Goal: Task Accomplishment & Management: Manage account settings

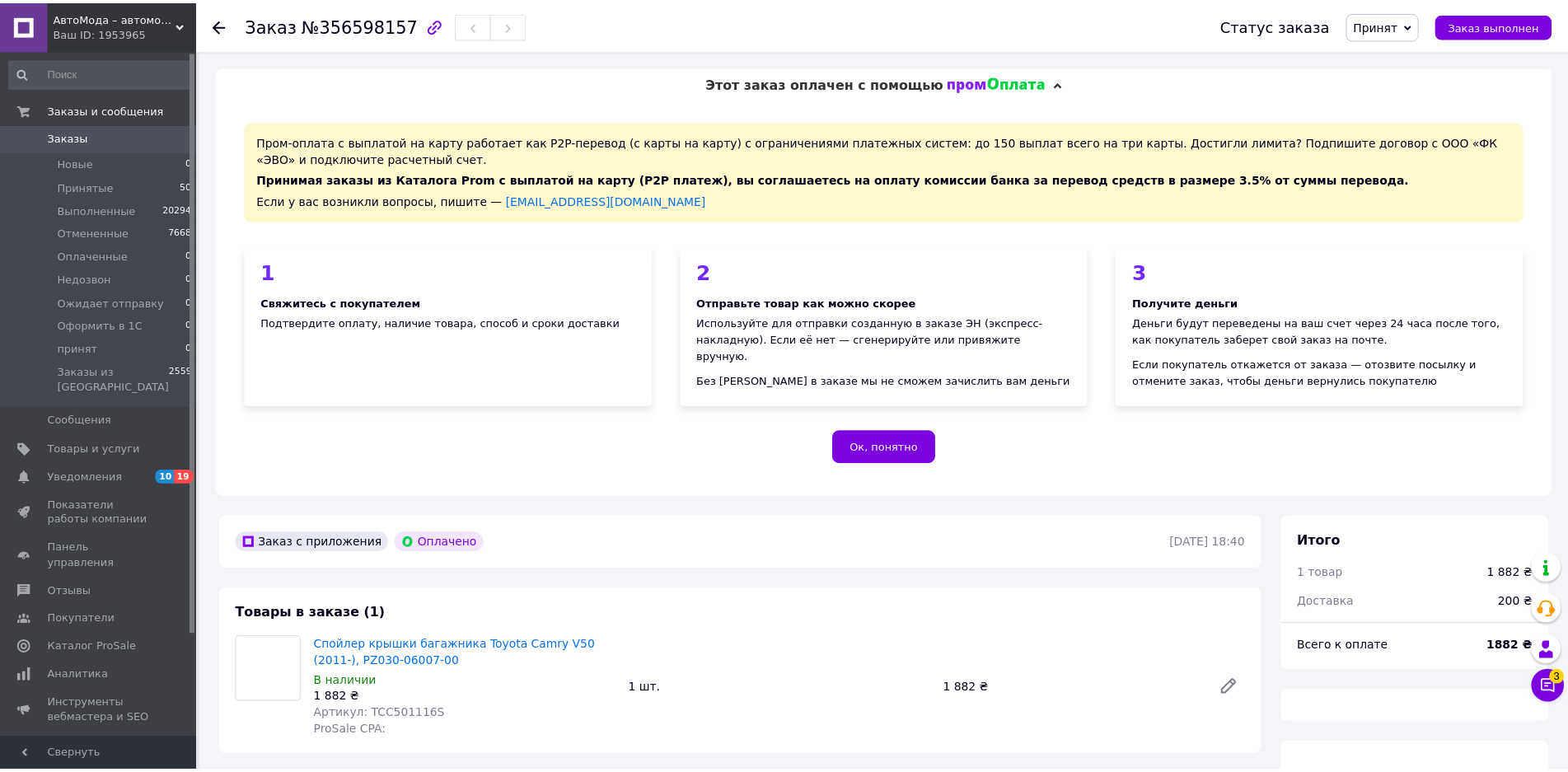
scroll to position [18, 0]
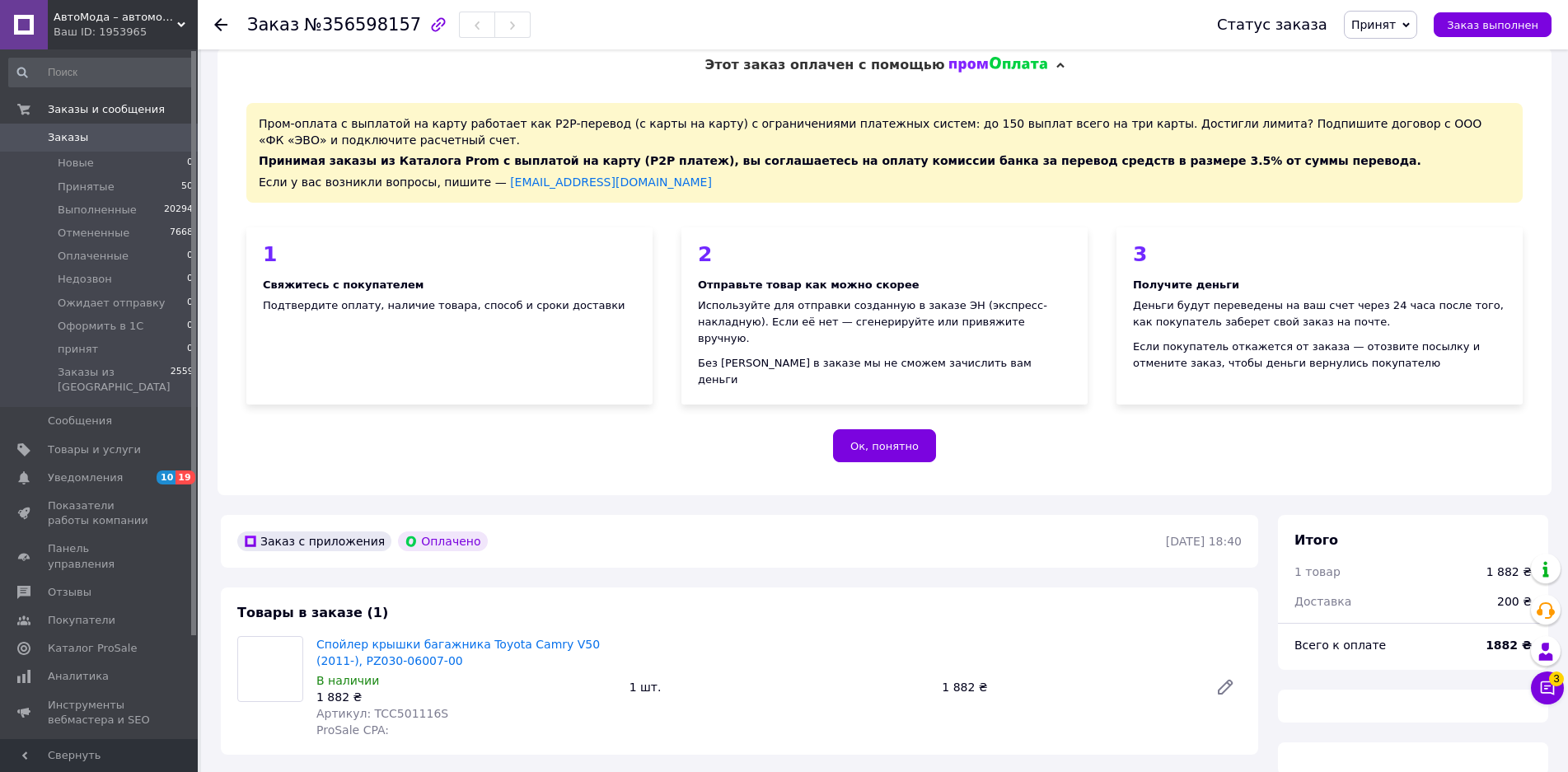
click at [65, 135] on span "Заказы" at bounding box center [68, 137] width 40 height 15
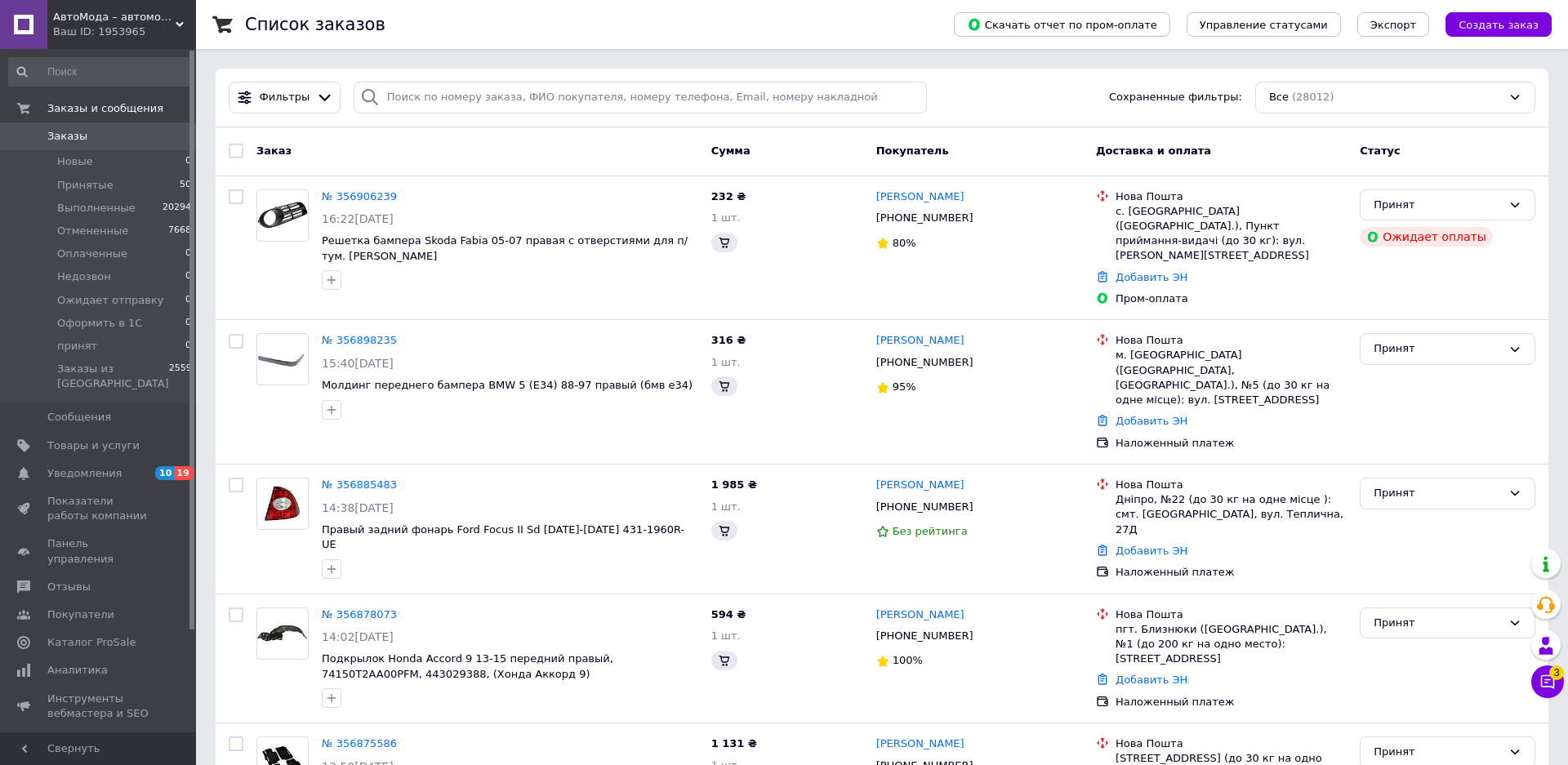
click at [83, 134] on span "Заказы" at bounding box center [99, 136] width 104 height 14
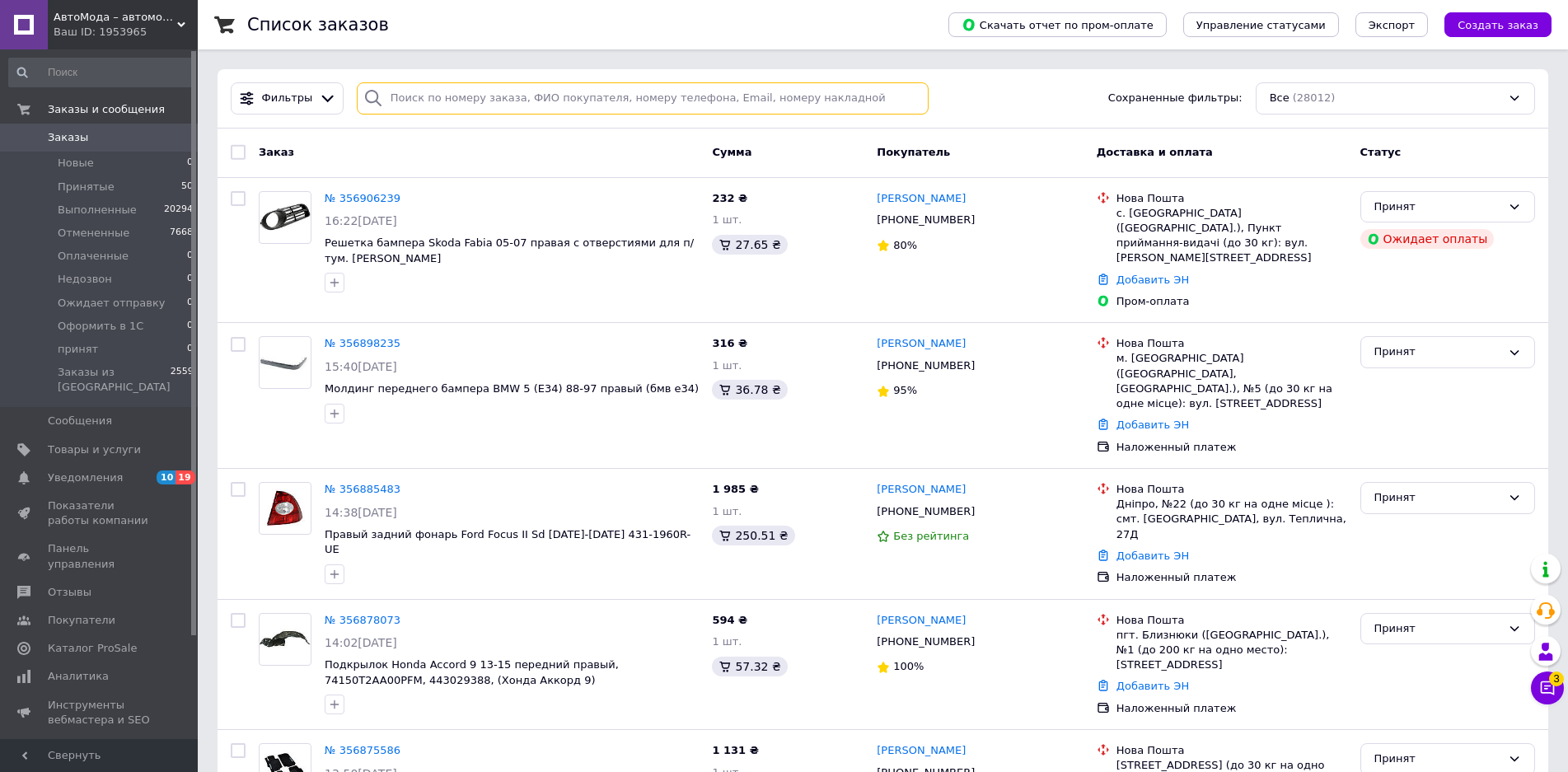
click at [597, 98] on input "search" at bounding box center [643, 98] width 573 height 32
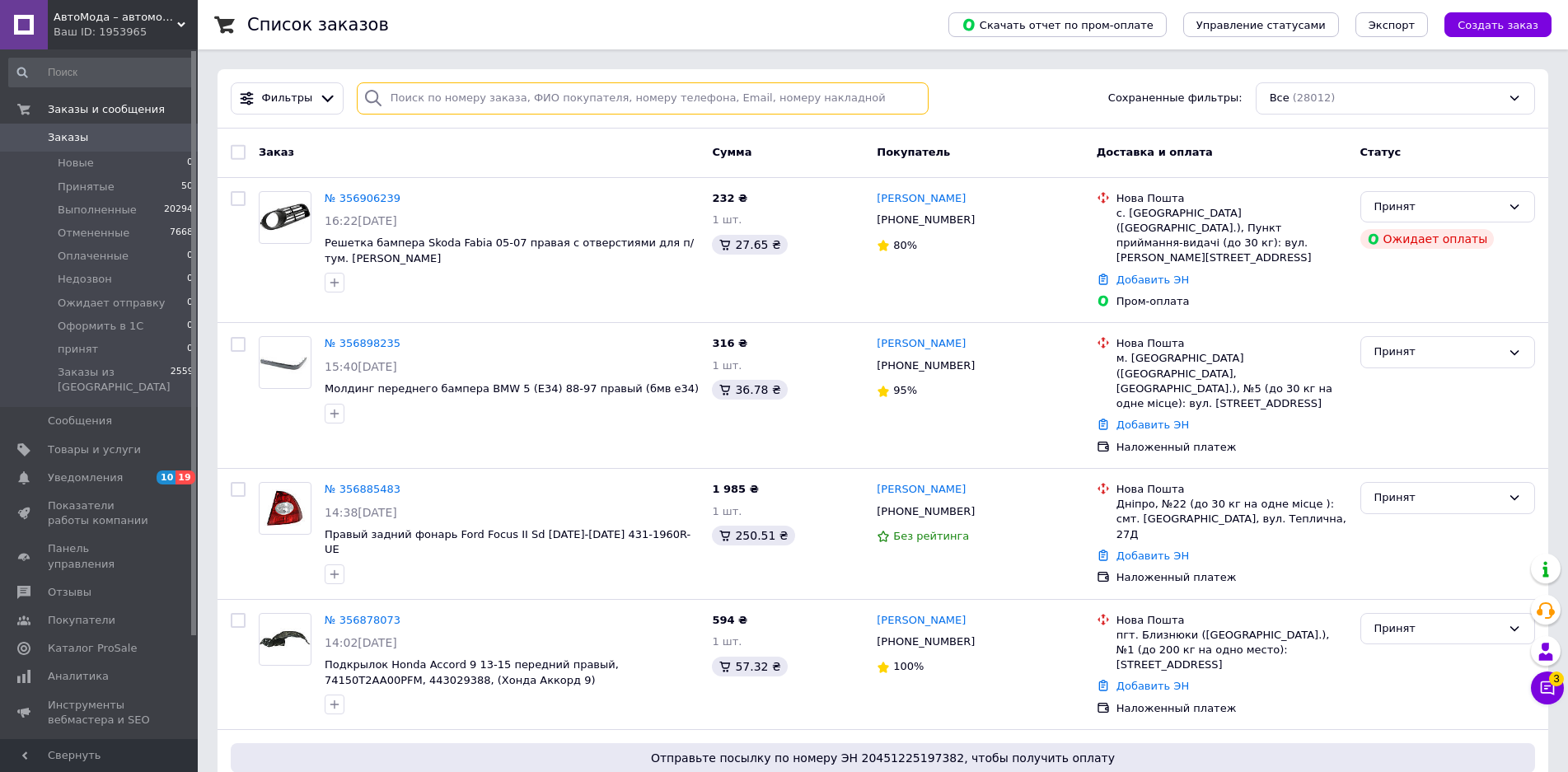
paste input "0674277916"
type input "0674277916"
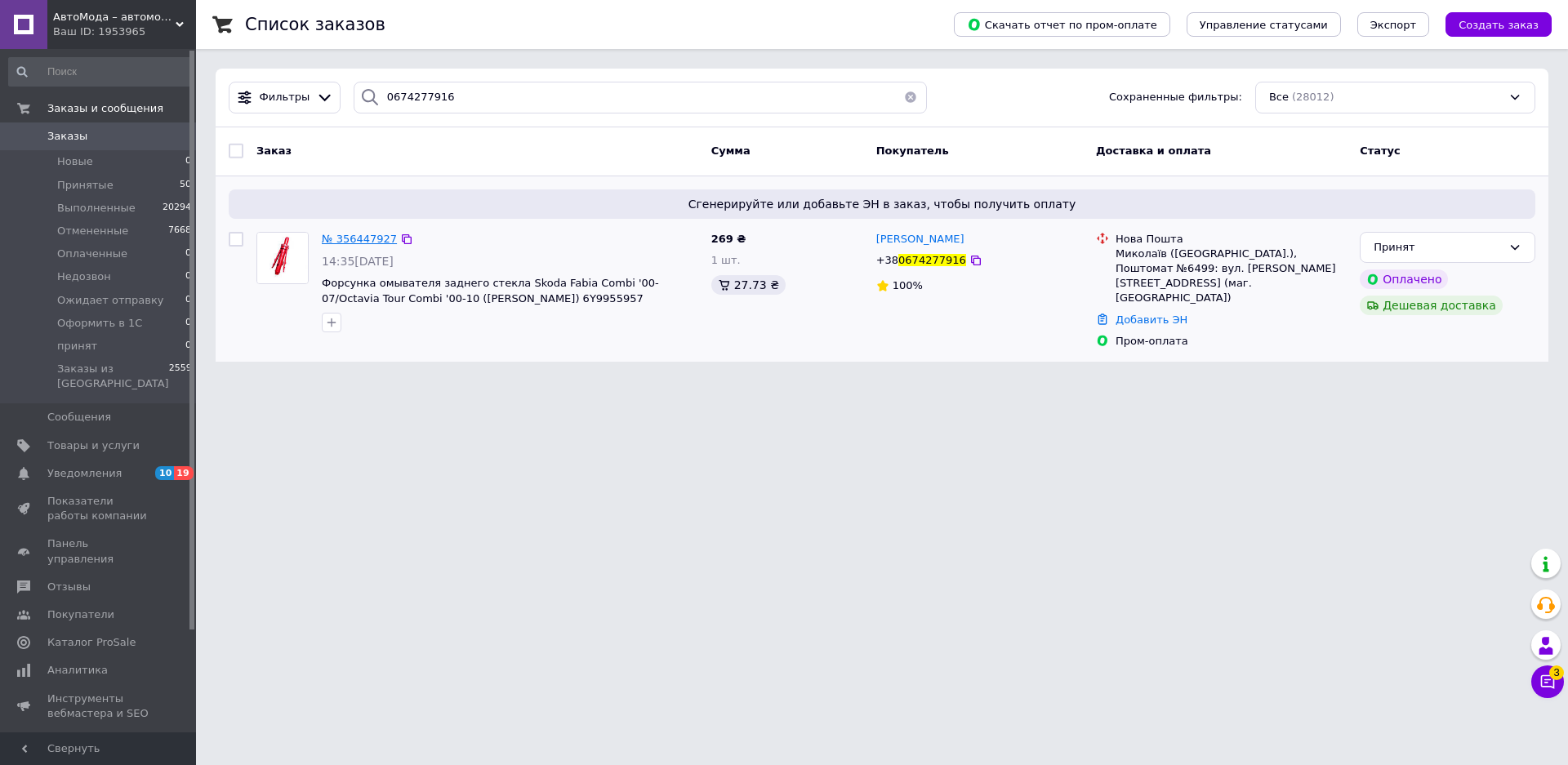
click at [370, 239] on span "№ 356447927" at bounding box center [359, 239] width 75 height 13
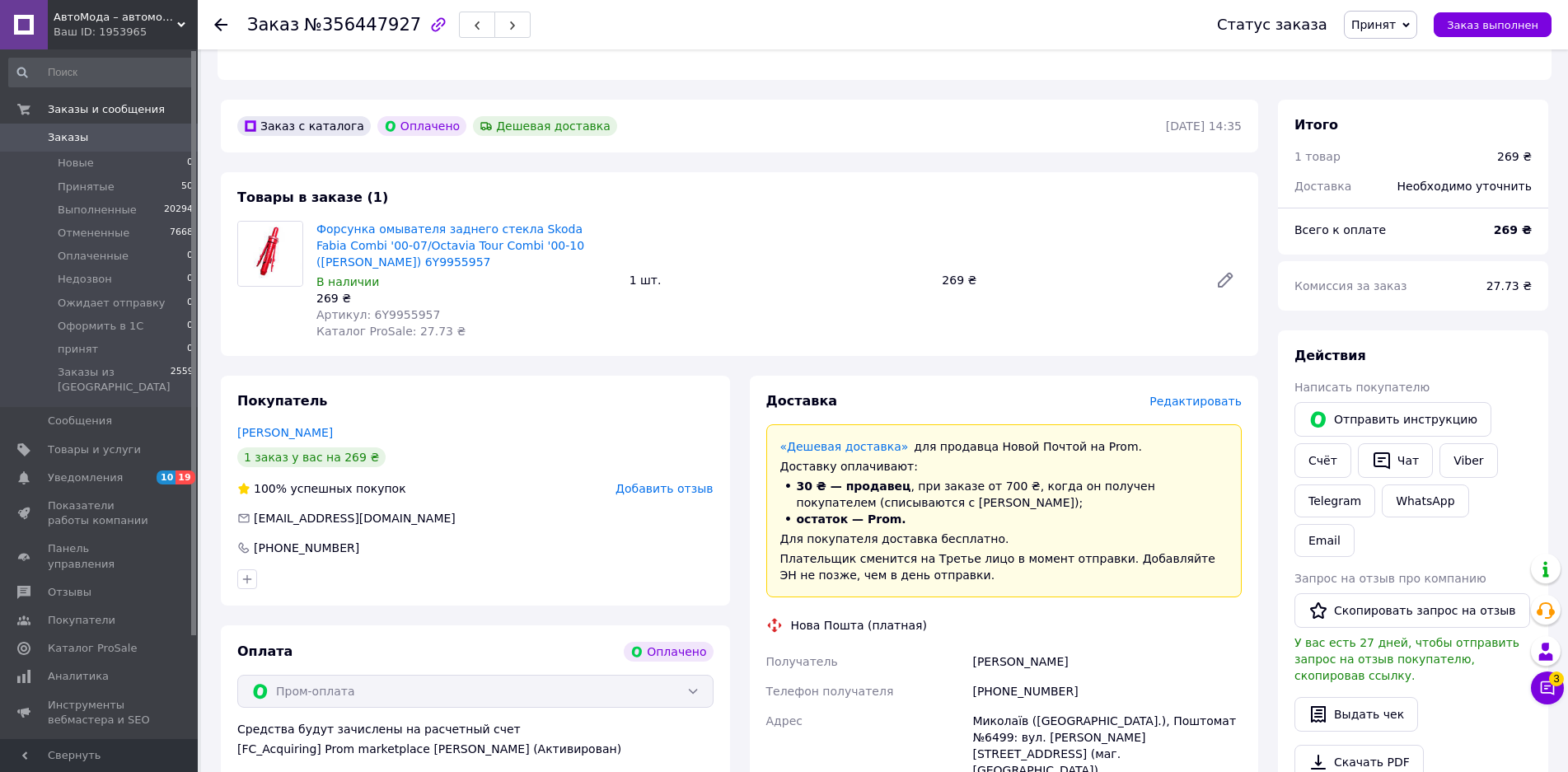
scroll to position [897, 0]
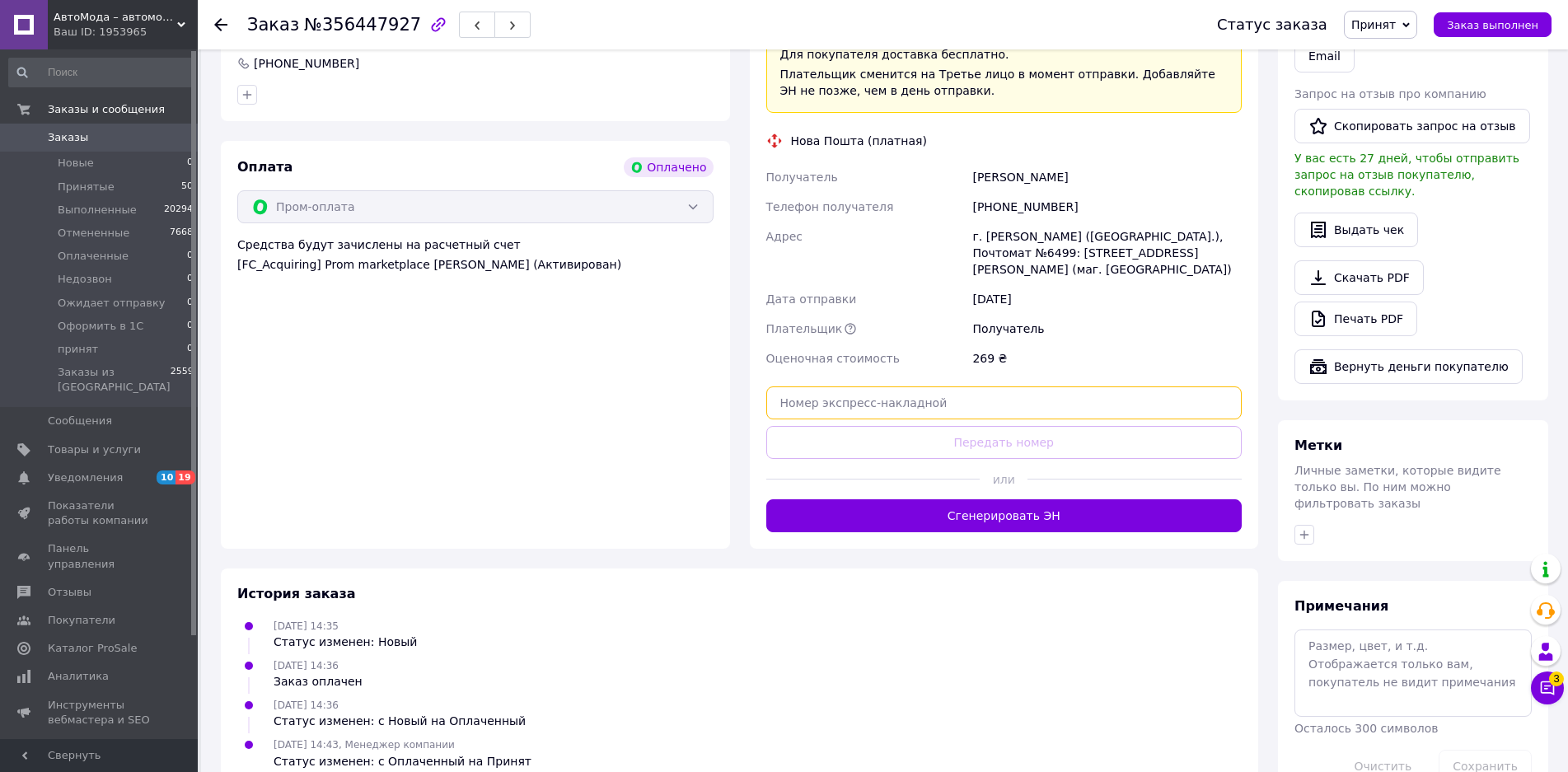
click at [926, 386] on input "text" at bounding box center [1005, 403] width 477 height 33
paste input "20451224235817"
type input "20451224235817"
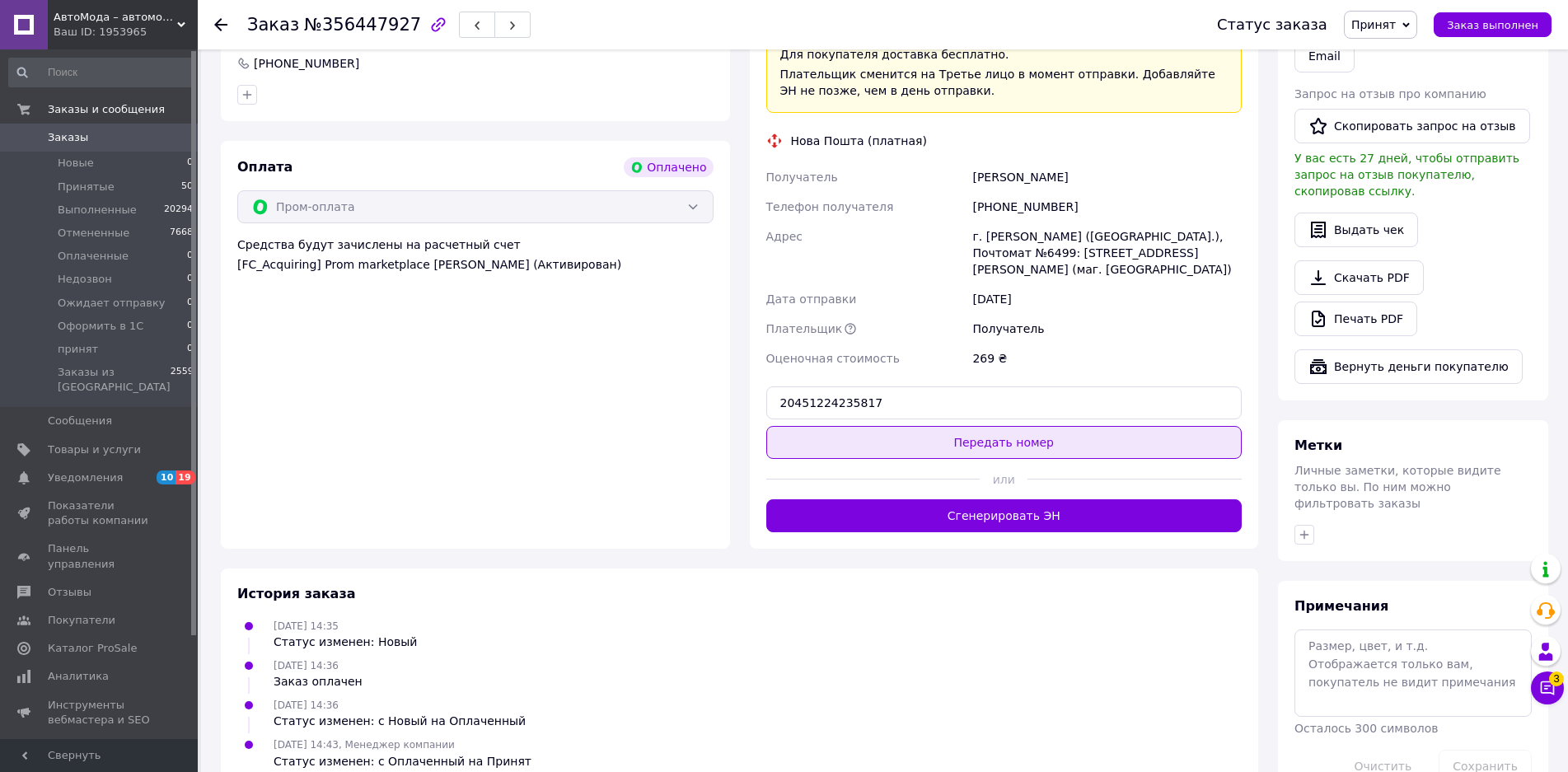
click at [960, 426] on button "Передать номер" at bounding box center [1005, 442] width 477 height 33
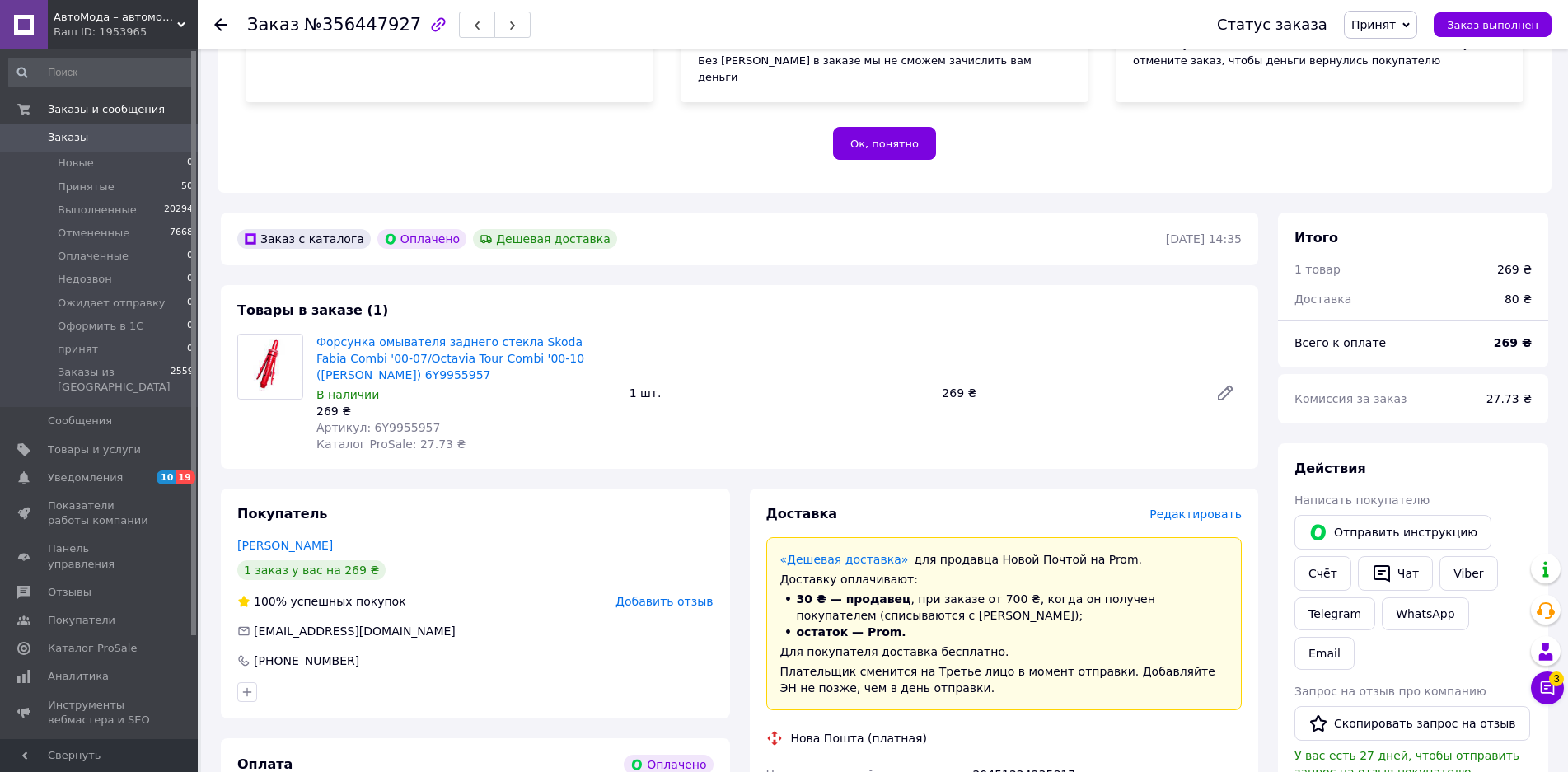
scroll to position [546, 0]
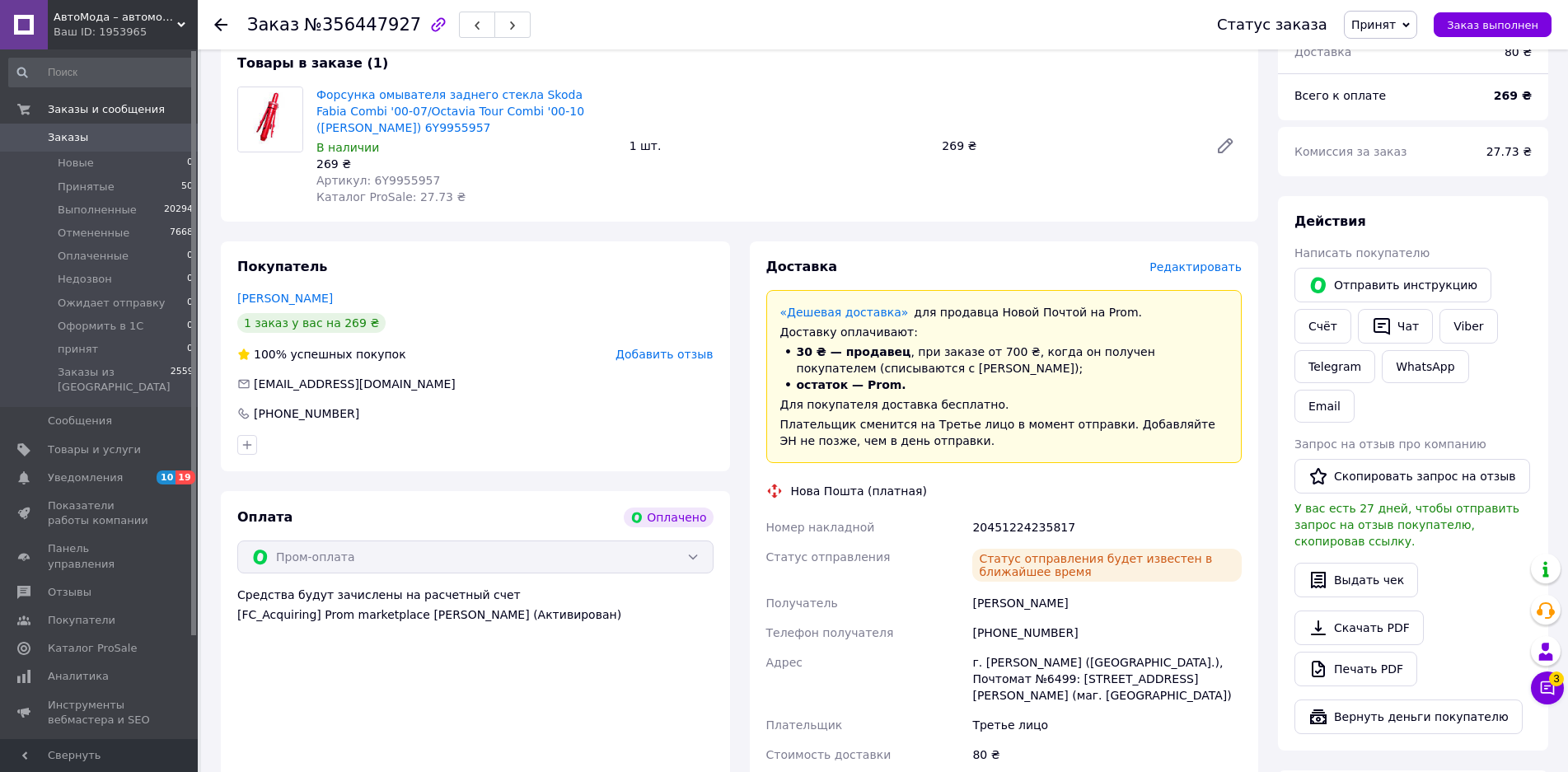
click at [70, 137] on span "Заказы" at bounding box center [68, 137] width 40 height 15
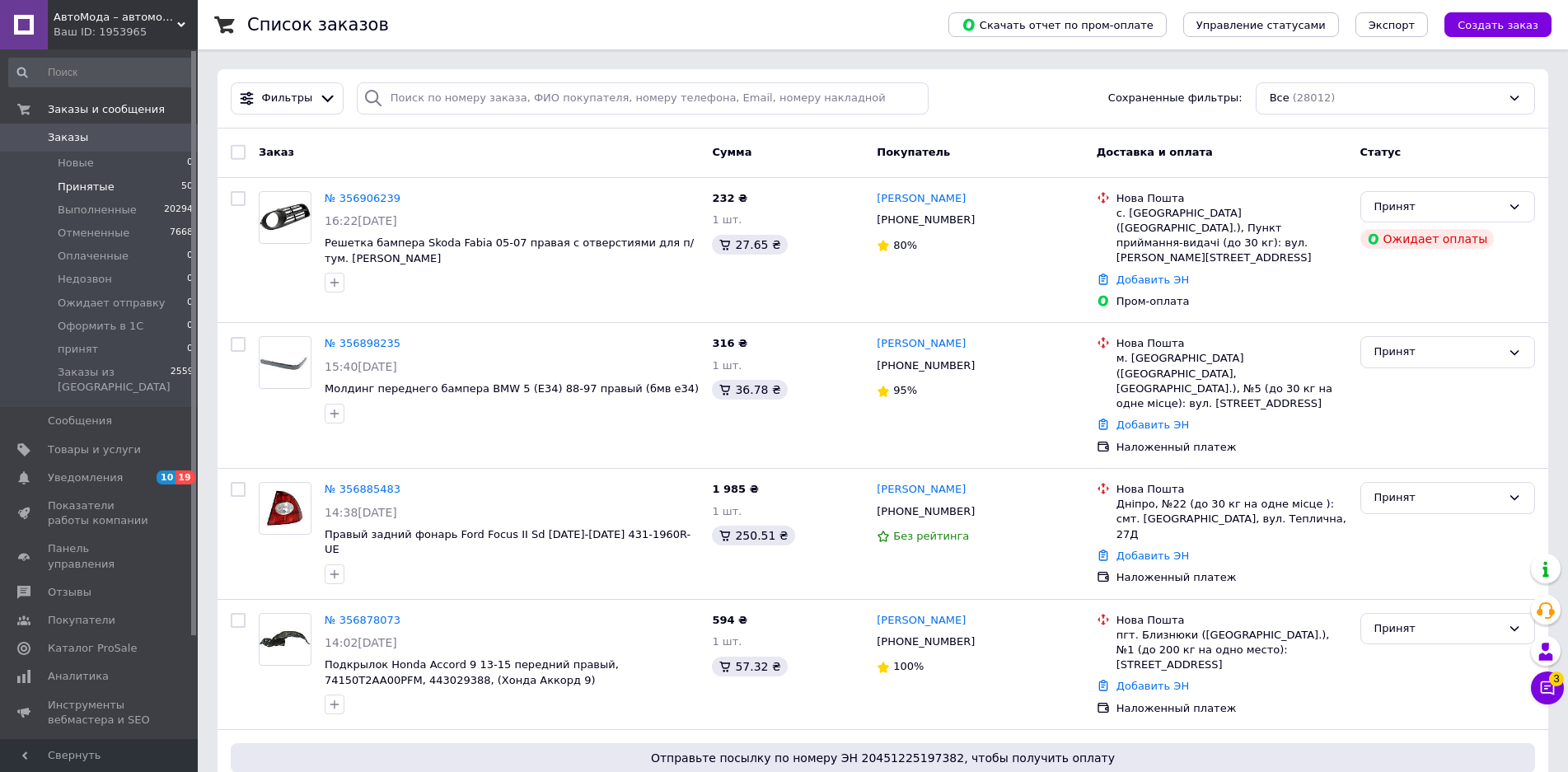
click at [87, 194] on span "Принятые" at bounding box center [85, 187] width 57 height 15
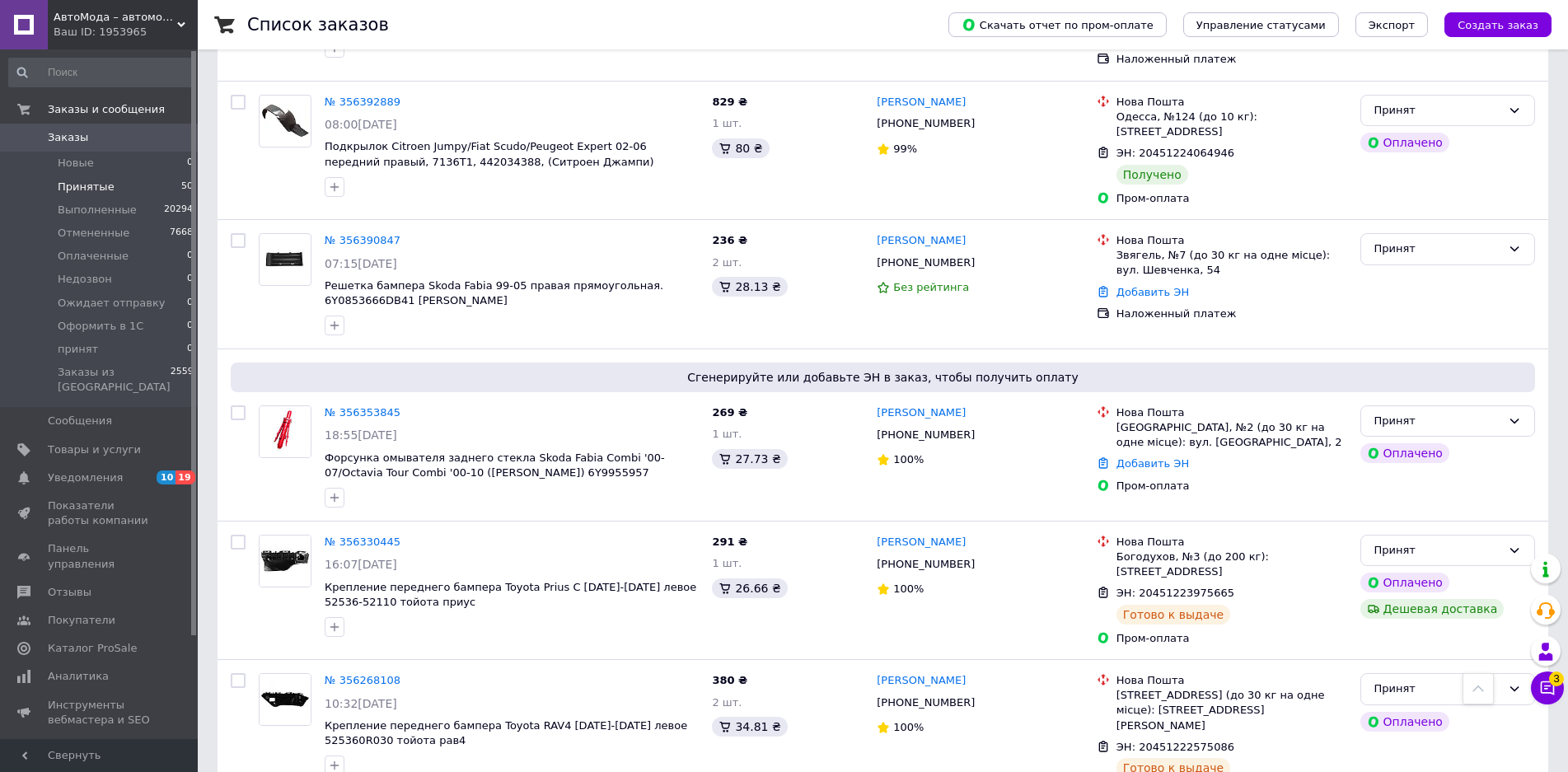
scroll to position [6440, 0]
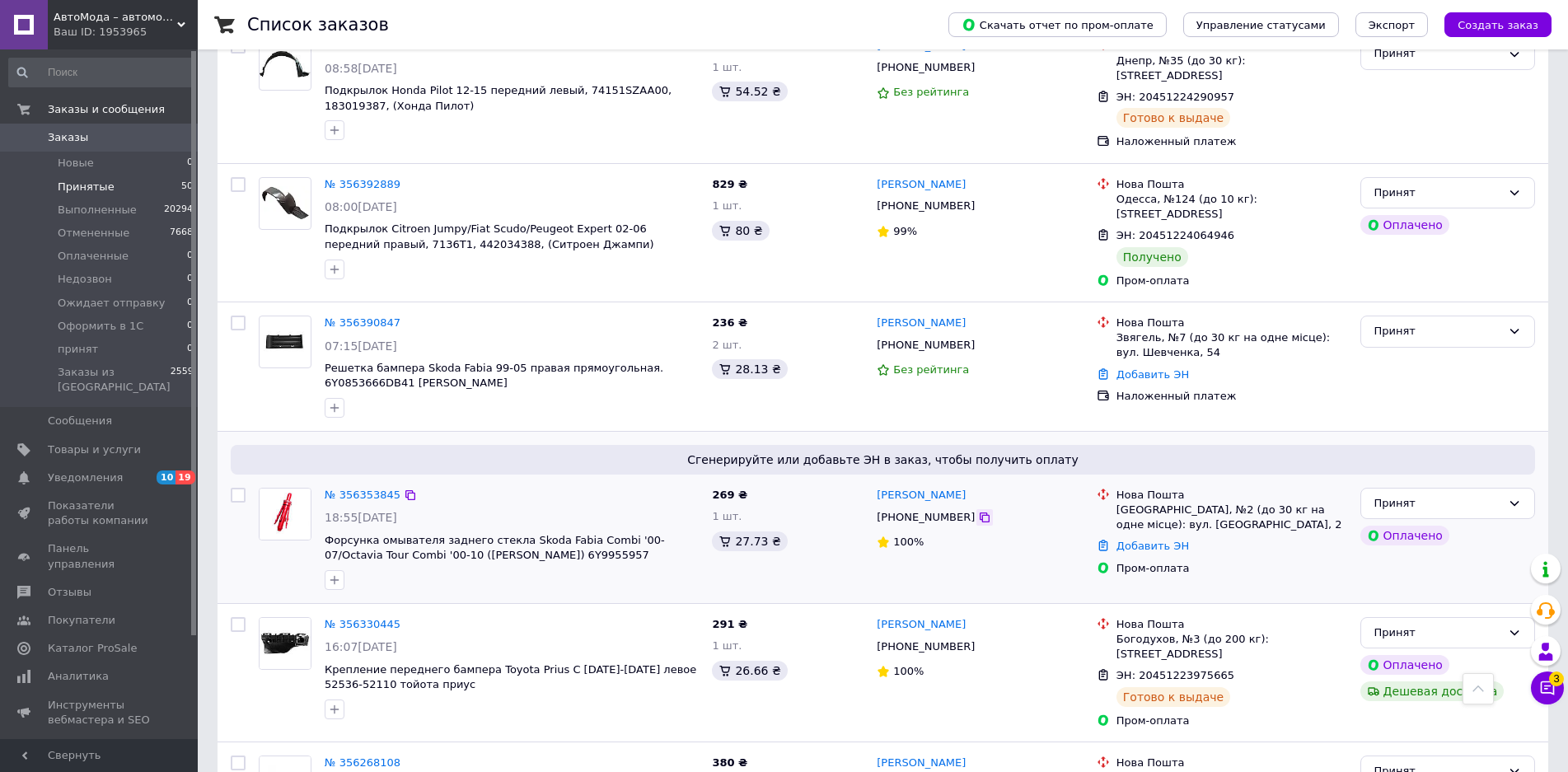
click at [978, 511] on icon at bounding box center [984, 517] width 13 height 13
click at [349, 488] on link "№ 356353845" at bounding box center [362, 495] width 75 height 13
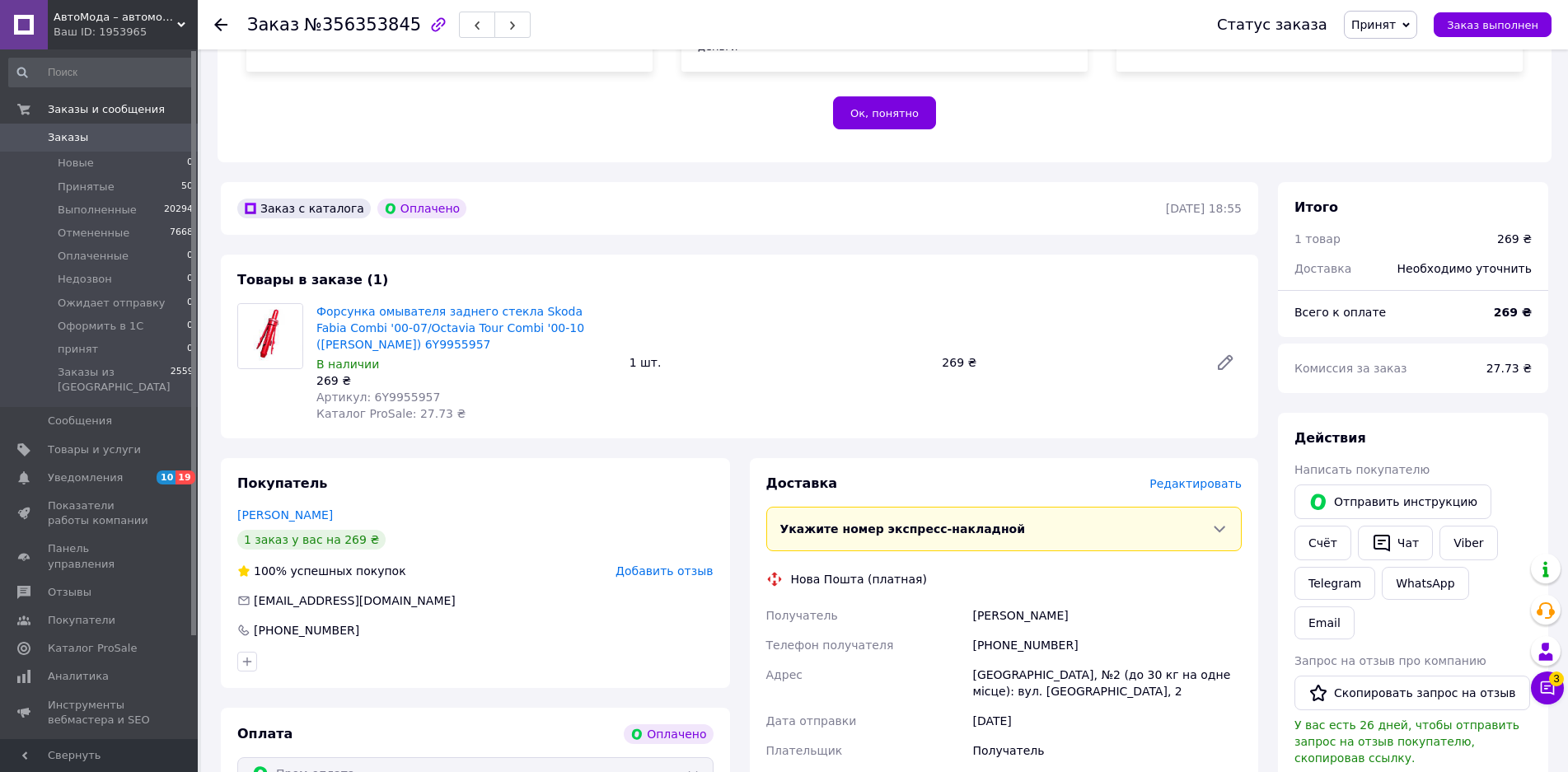
scroll to position [412, 0]
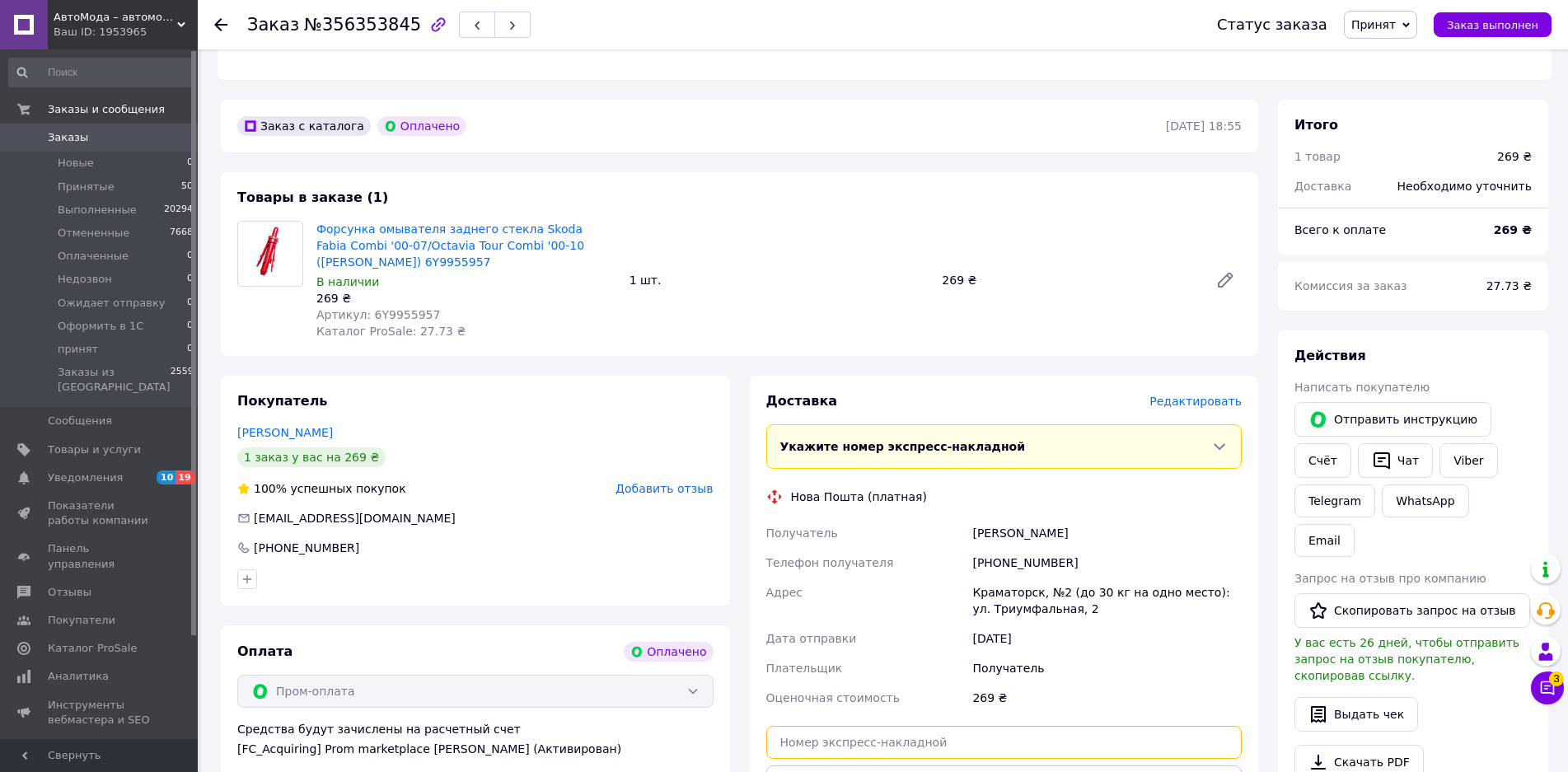
click at [920, 732] on input "text" at bounding box center [1005, 742] width 477 height 33
paste input "20451223039828"
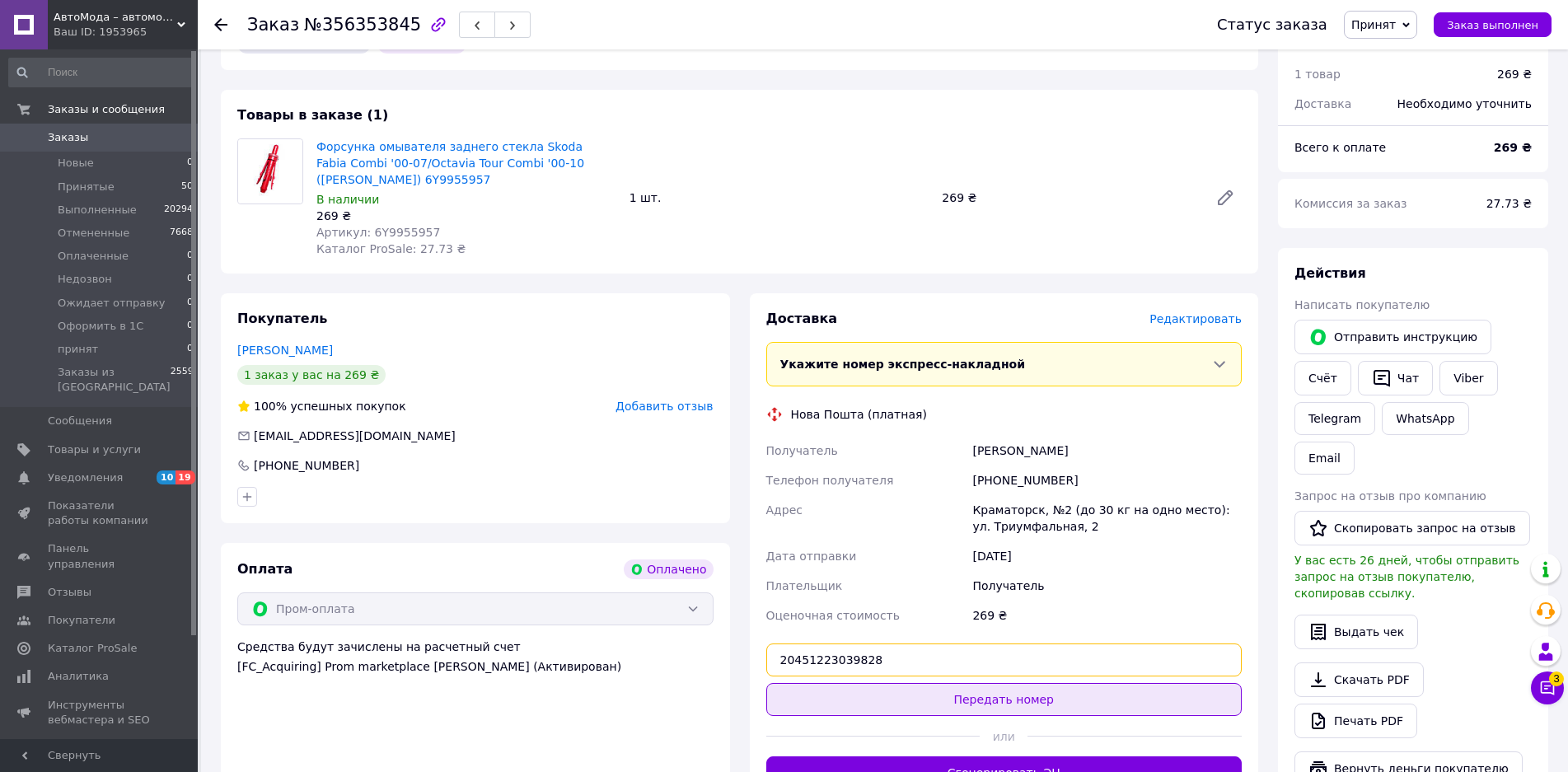
type input "20451223039828"
click at [1012, 683] on button "Передать номер" at bounding box center [1005, 699] width 477 height 33
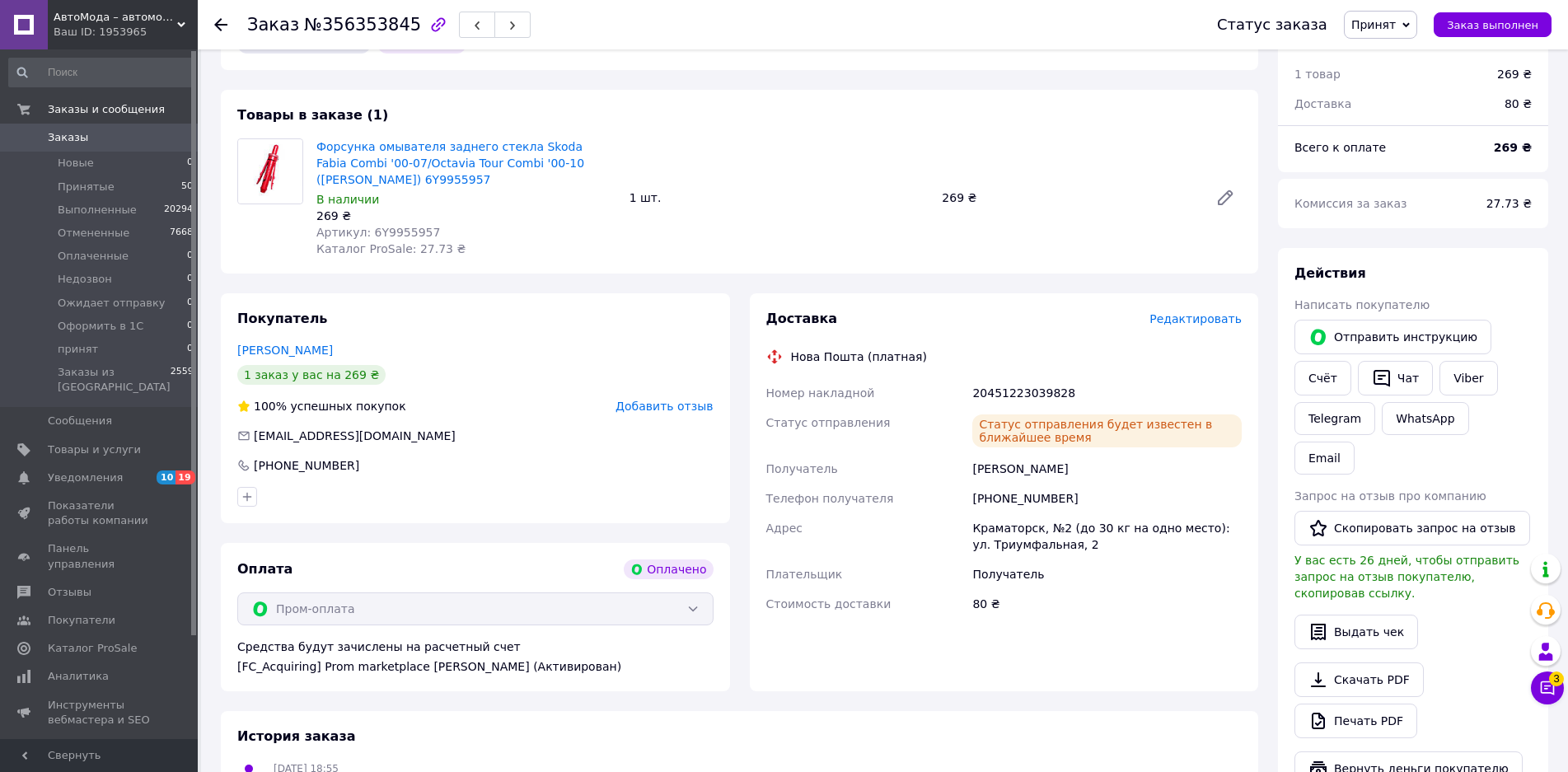
scroll to position [165, 0]
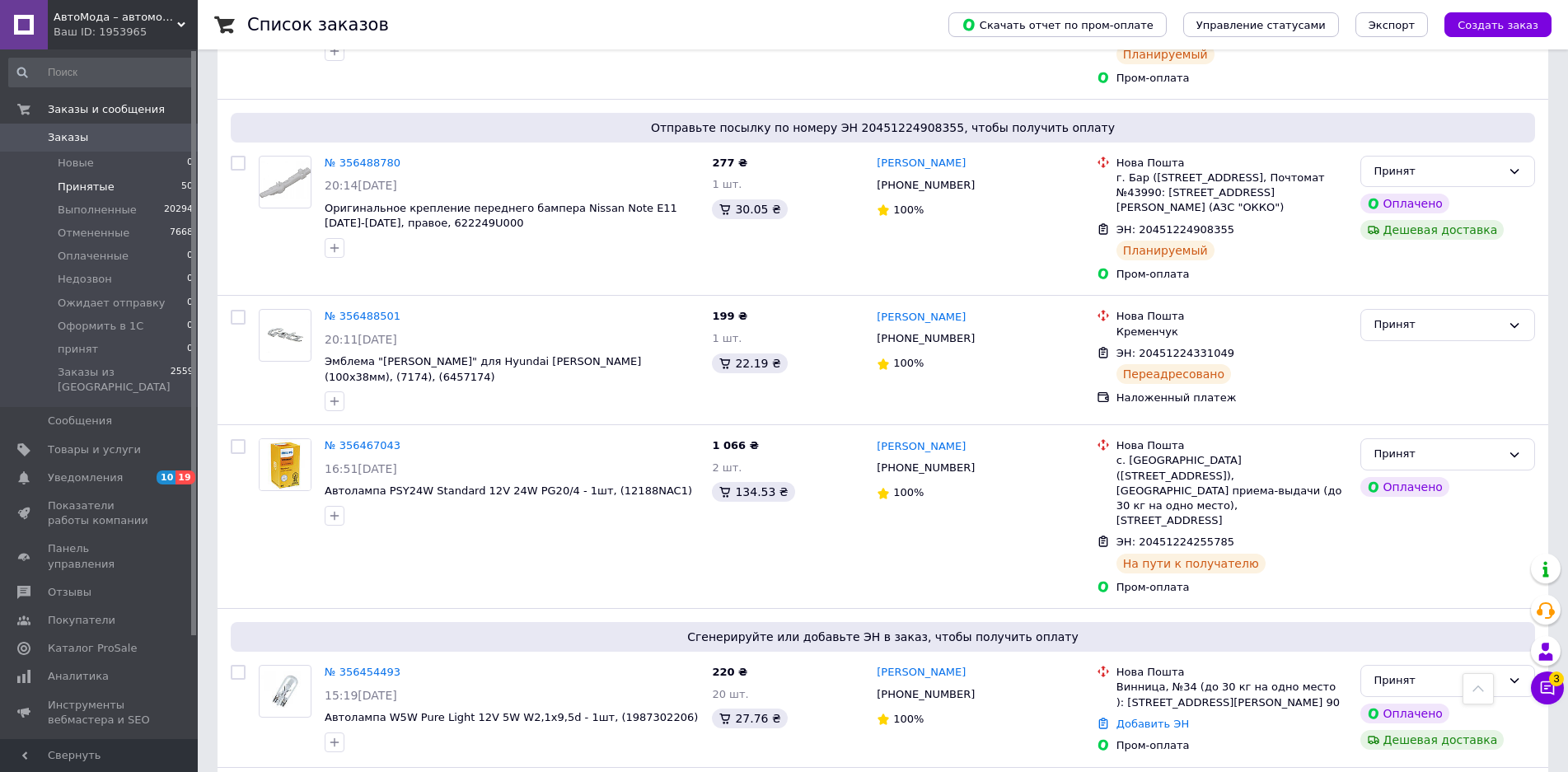
scroll to position [5286, 0]
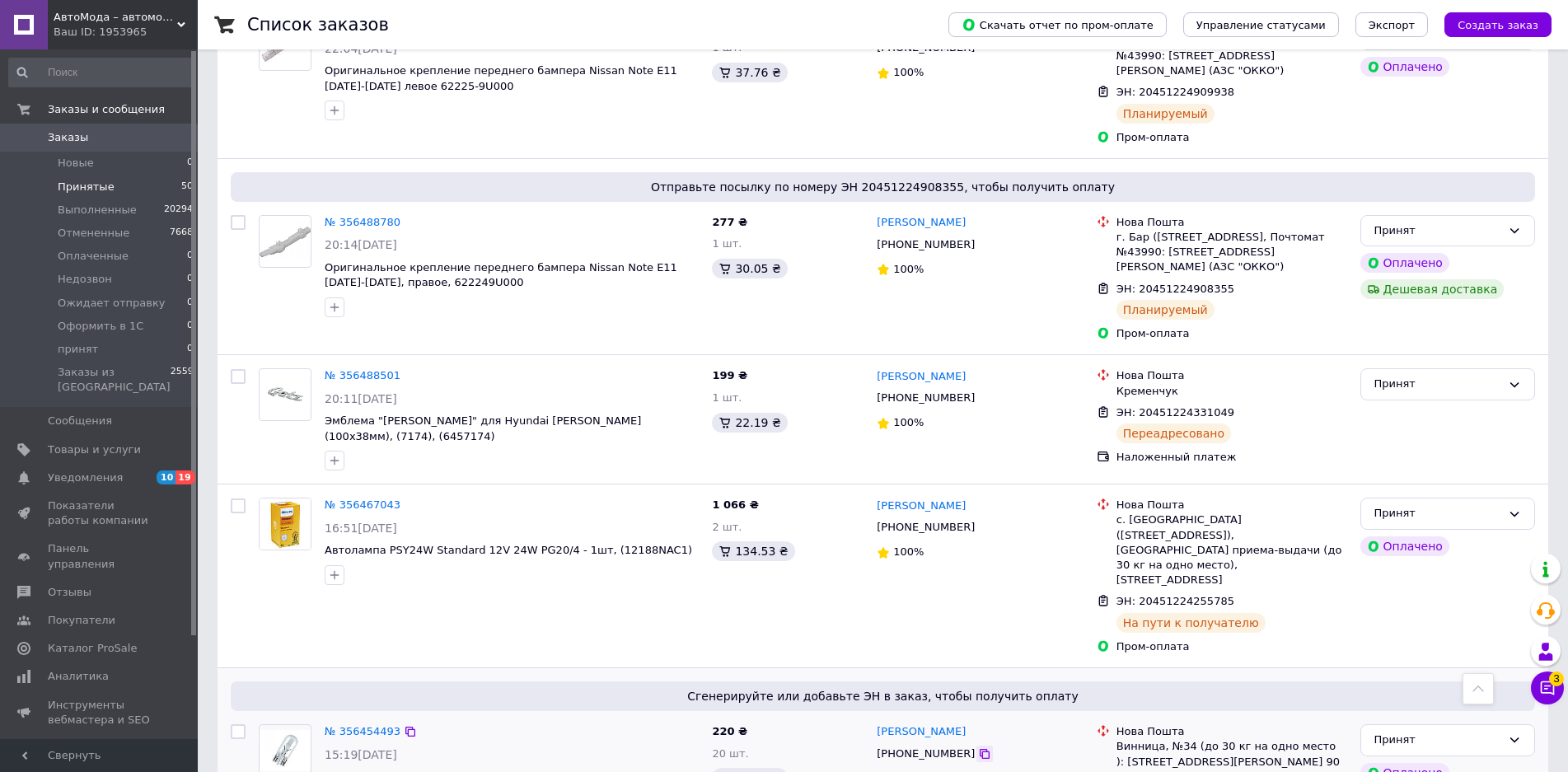
click at [978, 747] on icon at bounding box center [984, 754] width 13 height 13
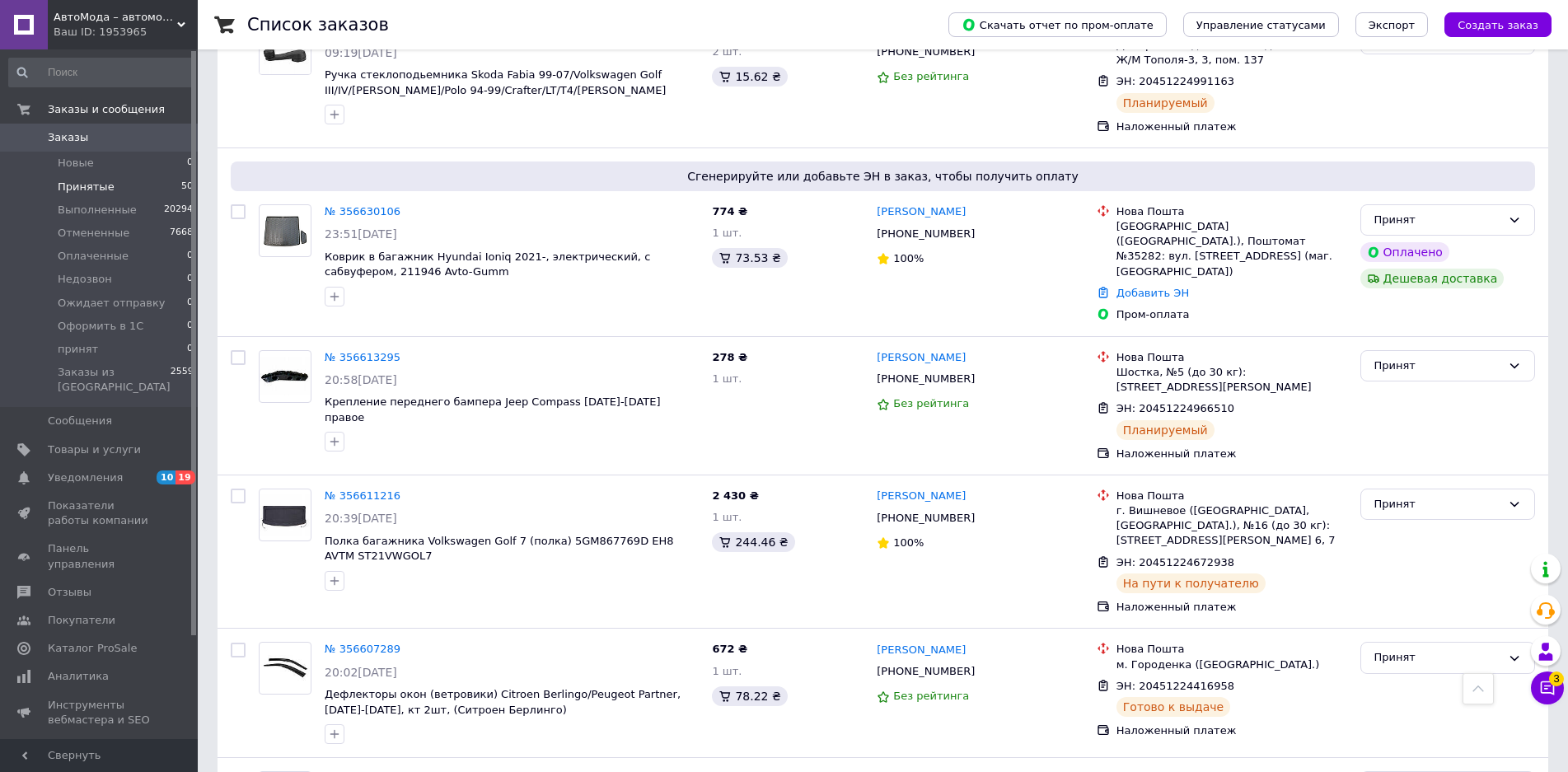
scroll to position [3062, 0]
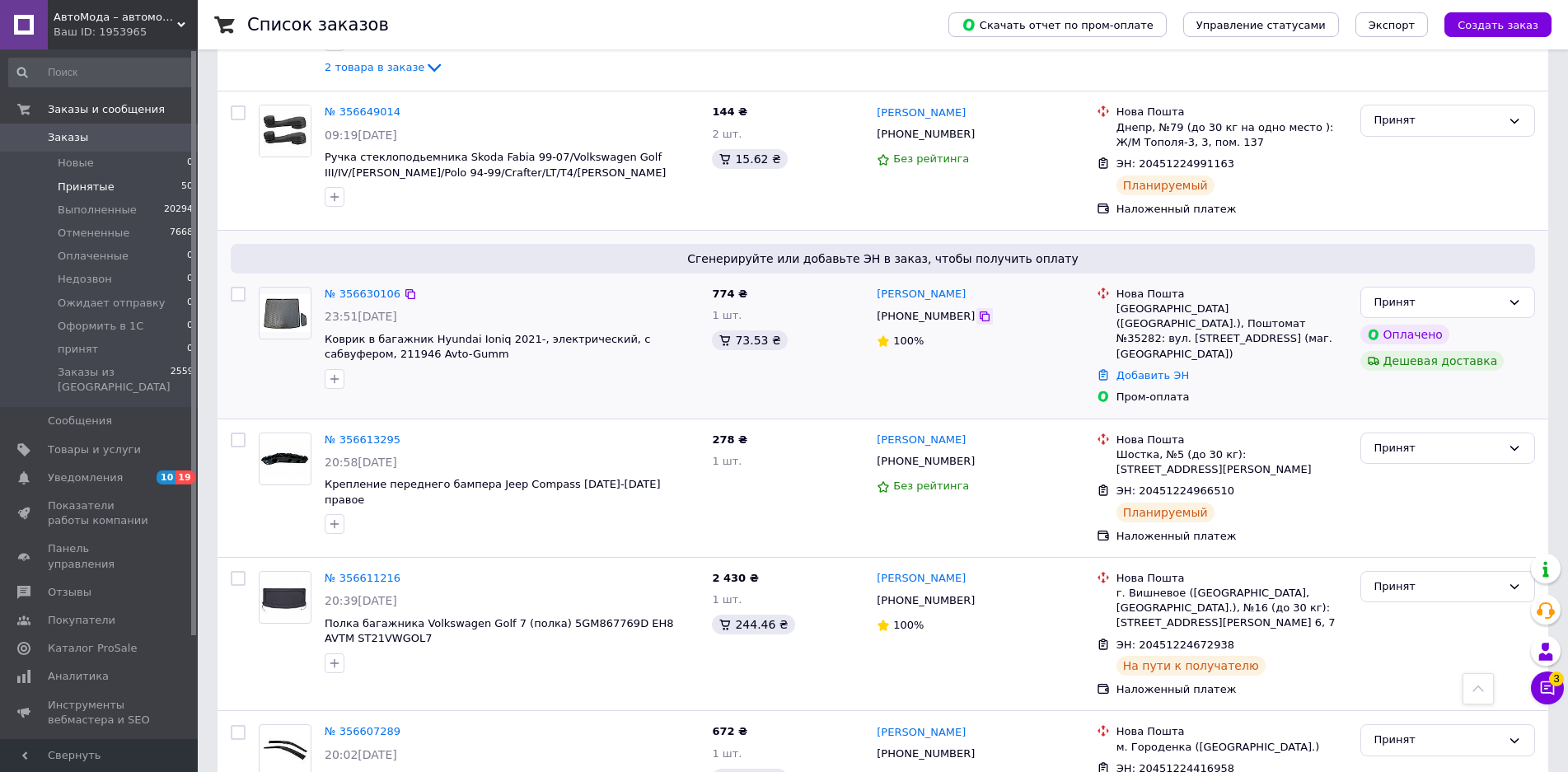
click at [978, 310] on icon at bounding box center [984, 316] width 13 height 13
click at [351, 287] on link "№ 356630106" at bounding box center [362, 294] width 75 height 13
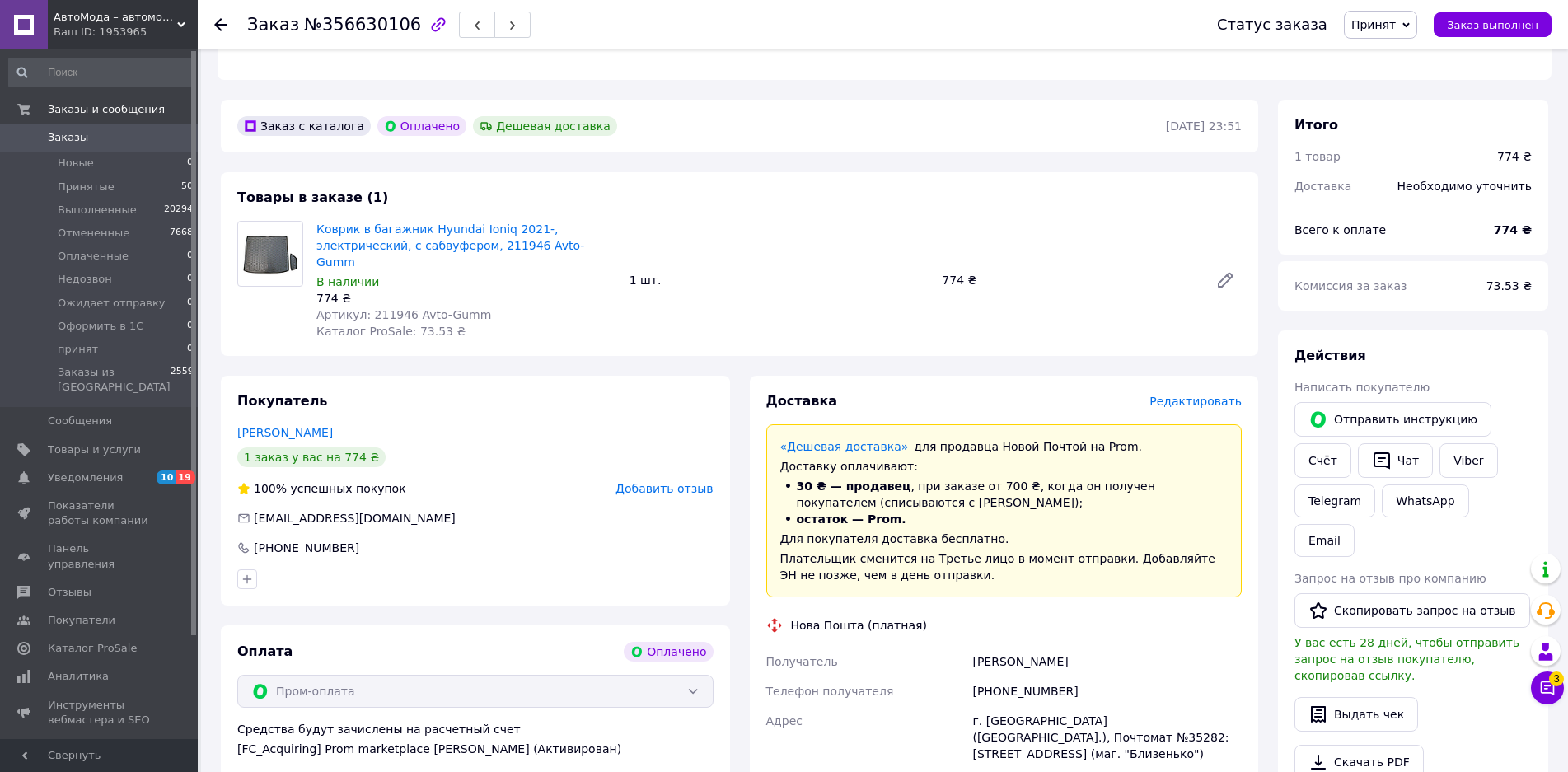
scroll to position [659, 0]
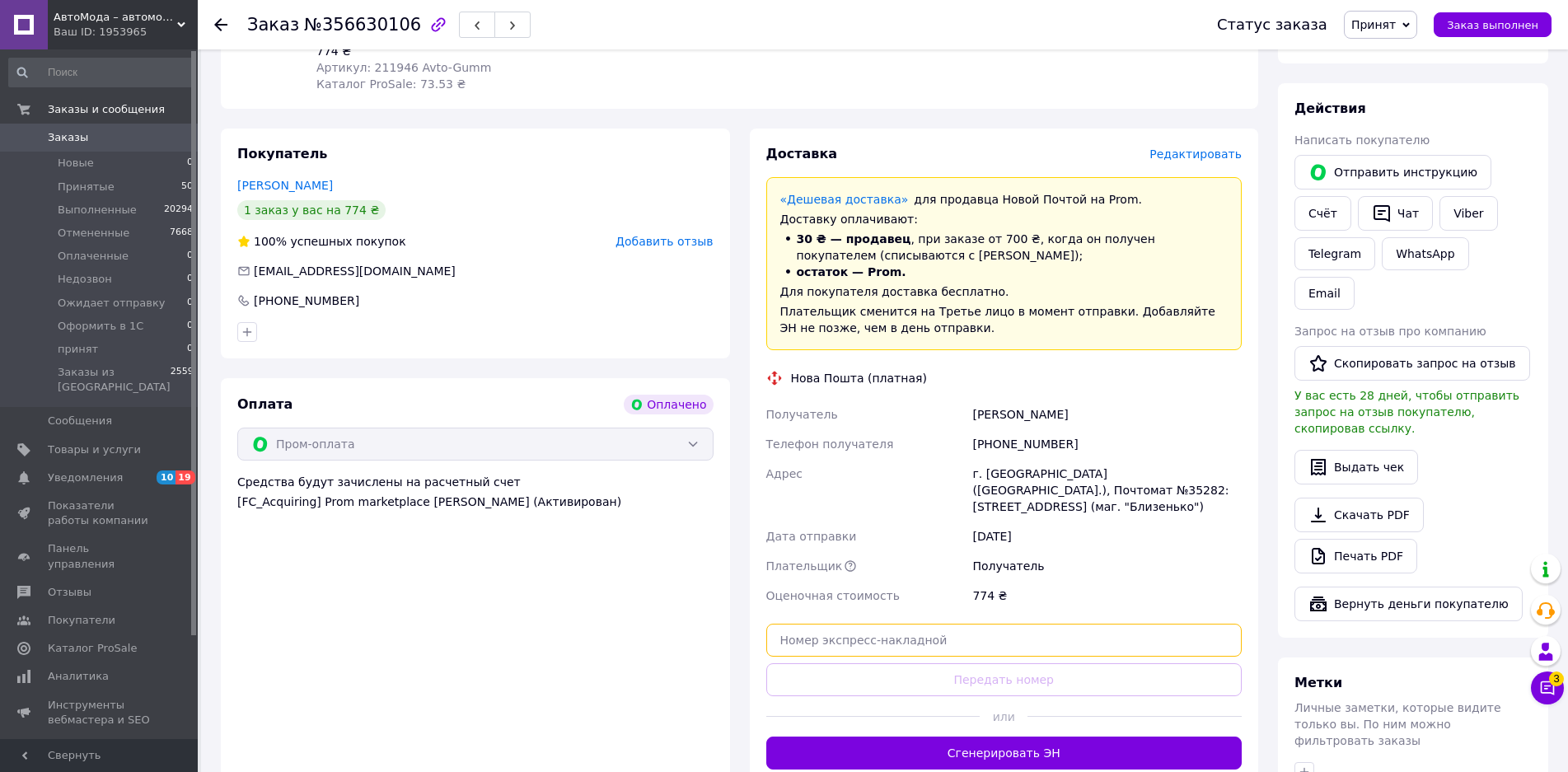
click at [951, 624] on input "text" at bounding box center [1005, 640] width 477 height 33
paste input "20451224299242"
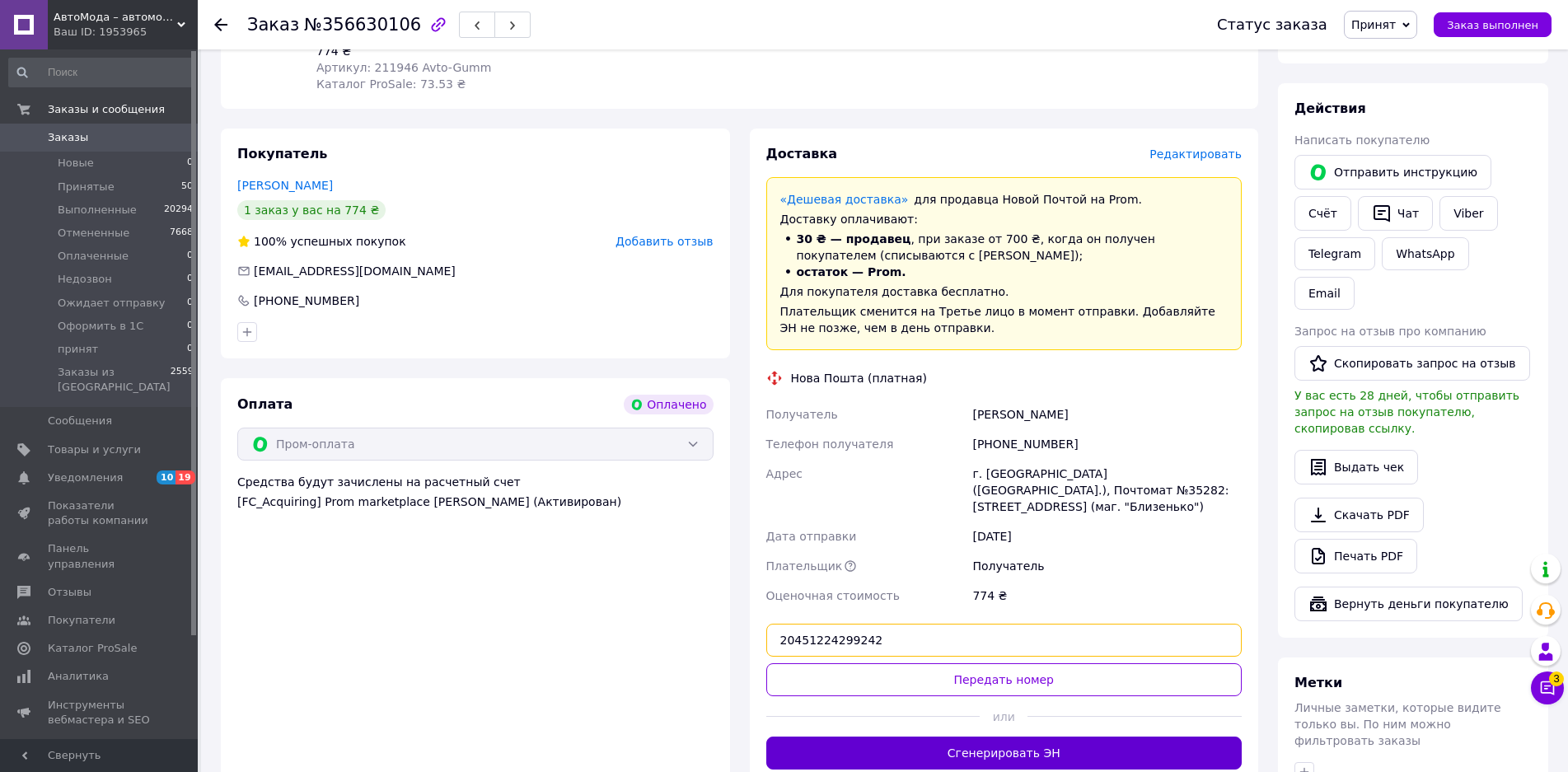
type input "20451224299242"
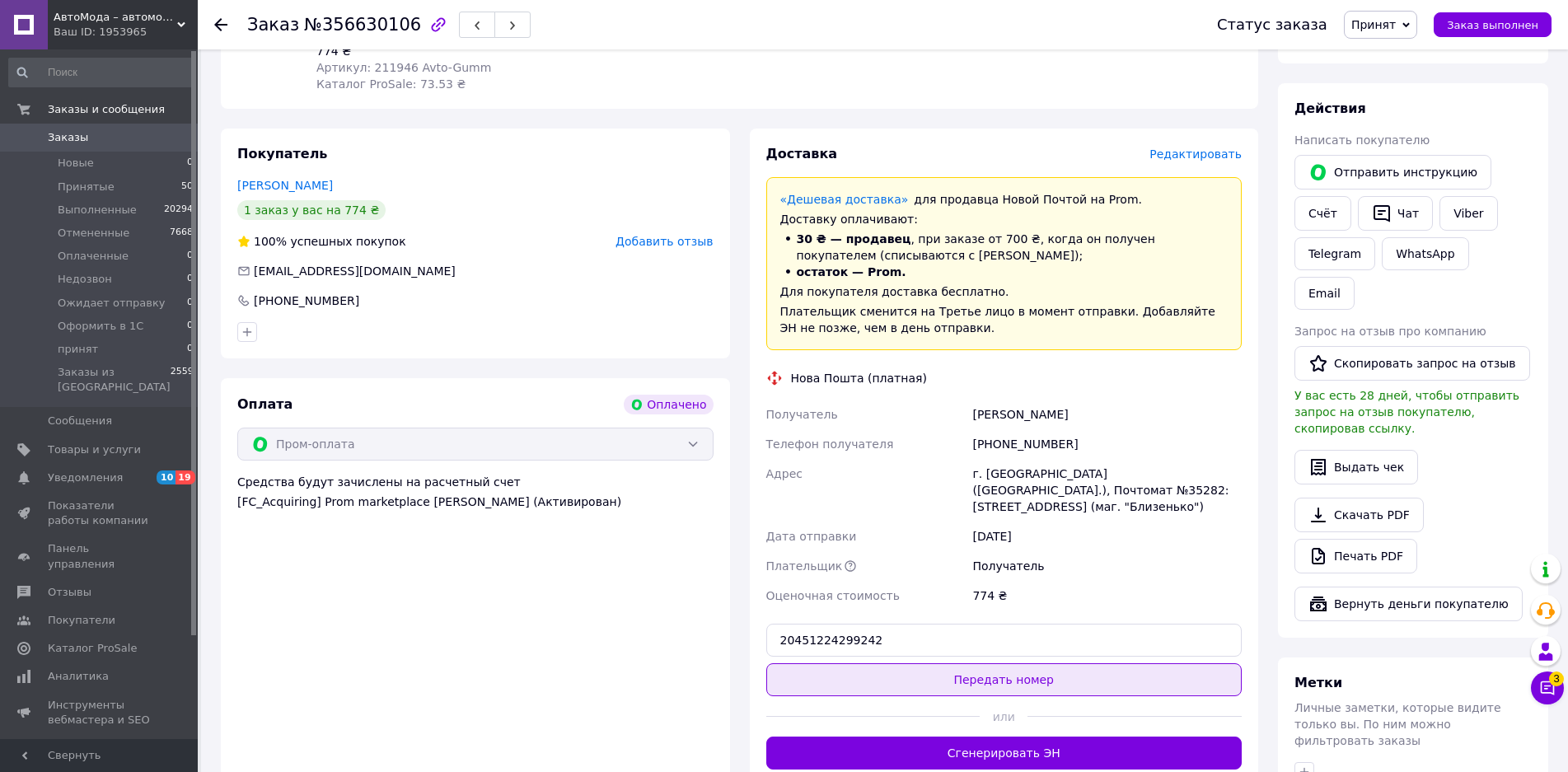
drag, startPoint x: 999, startPoint y: 706, endPoint x: 1004, endPoint y: 625, distance: 81.2
click at [1007, 765] on div "Заказ с каталога Оплачено Дешевая доставка [DATE] 23:51 Товары в заказе (1) Ков…" at bounding box center [739, 445] width 1057 height 1184
click at [1003, 663] on button "Передать номер" at bounding box center [1005, 679] width 477 height 33
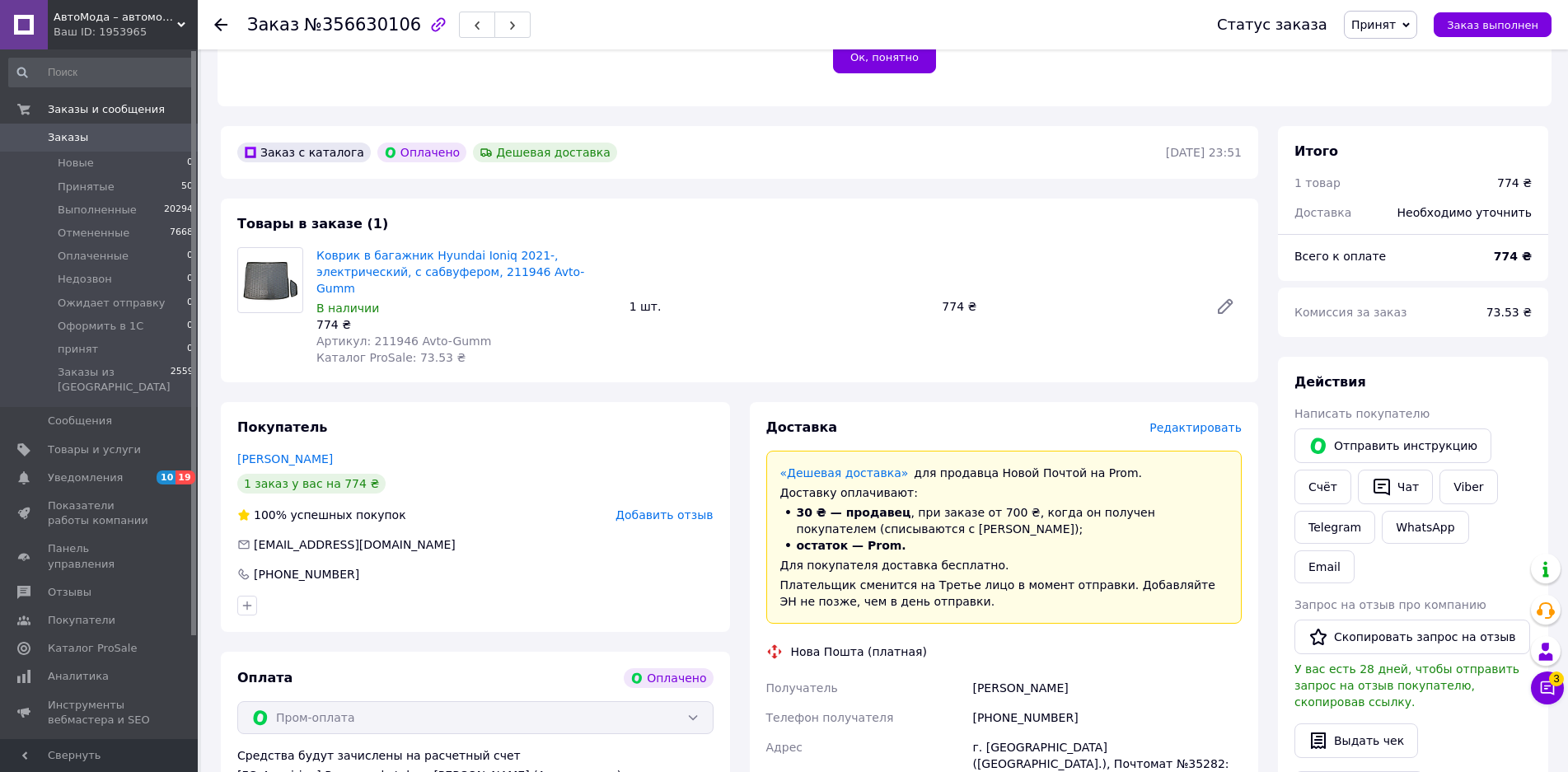
scroll to position [468, 0]
